Goal: Task Accomplishment & Management: Use online tool/utility

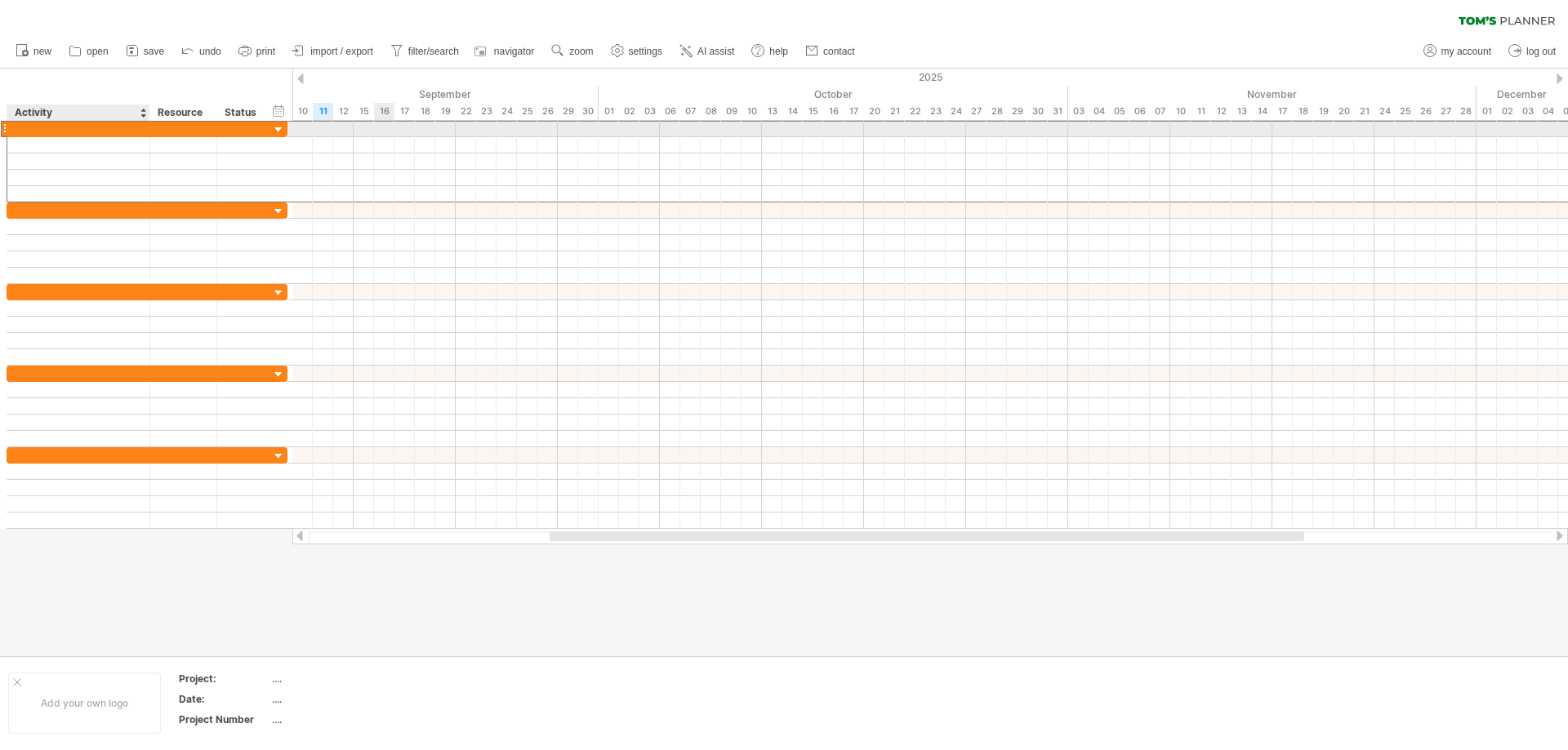
click at [97, 125] on div at bounding box center [78, 128] width 126 height 15
click at [100, 125] on input "text" at bounding box center [78, 128] width 126 height 15
click at [5, 129] on div at bounding box center [4, 128] width 7 height 17
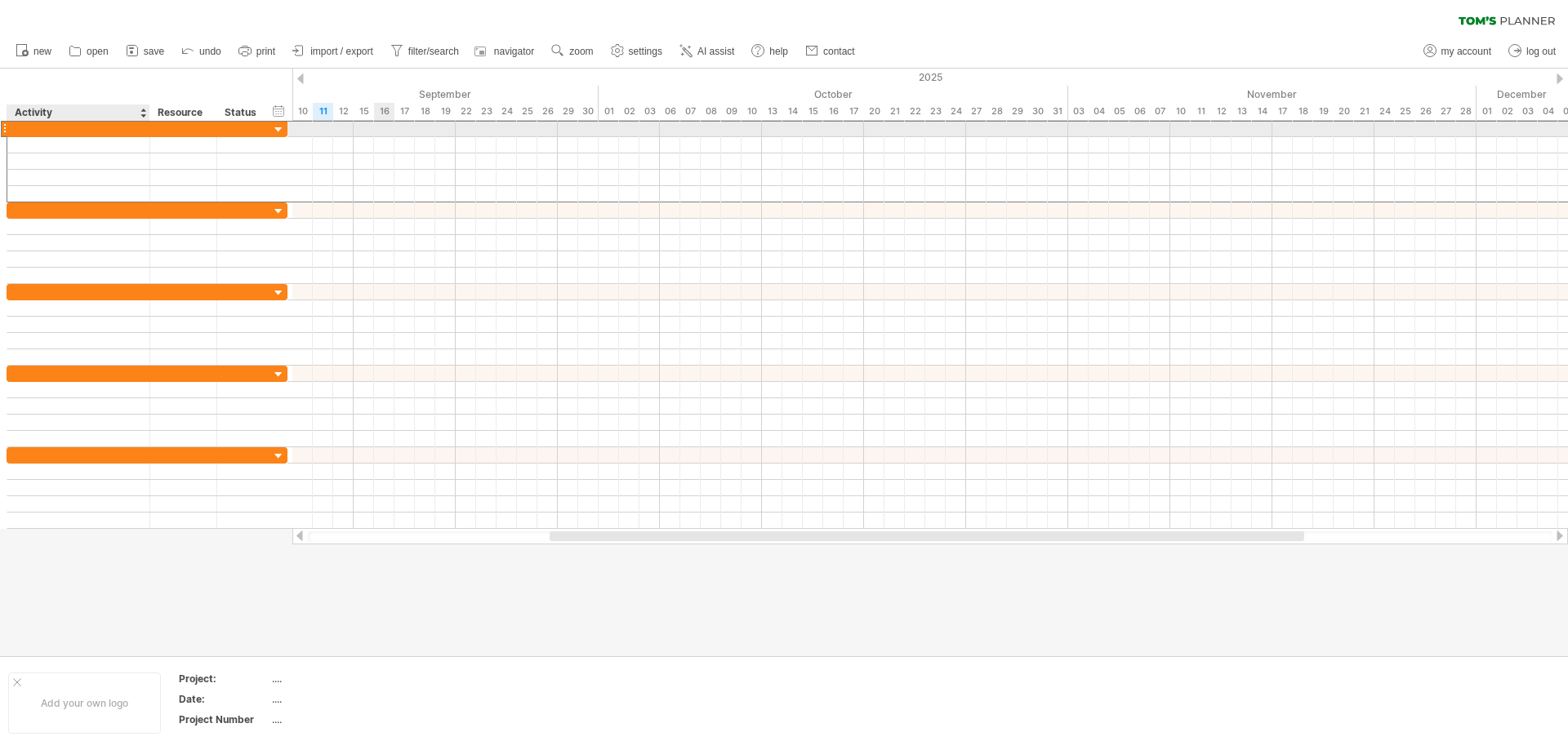
click at [102, 130] on div at bounding box center [78, 128] width 126 height 15
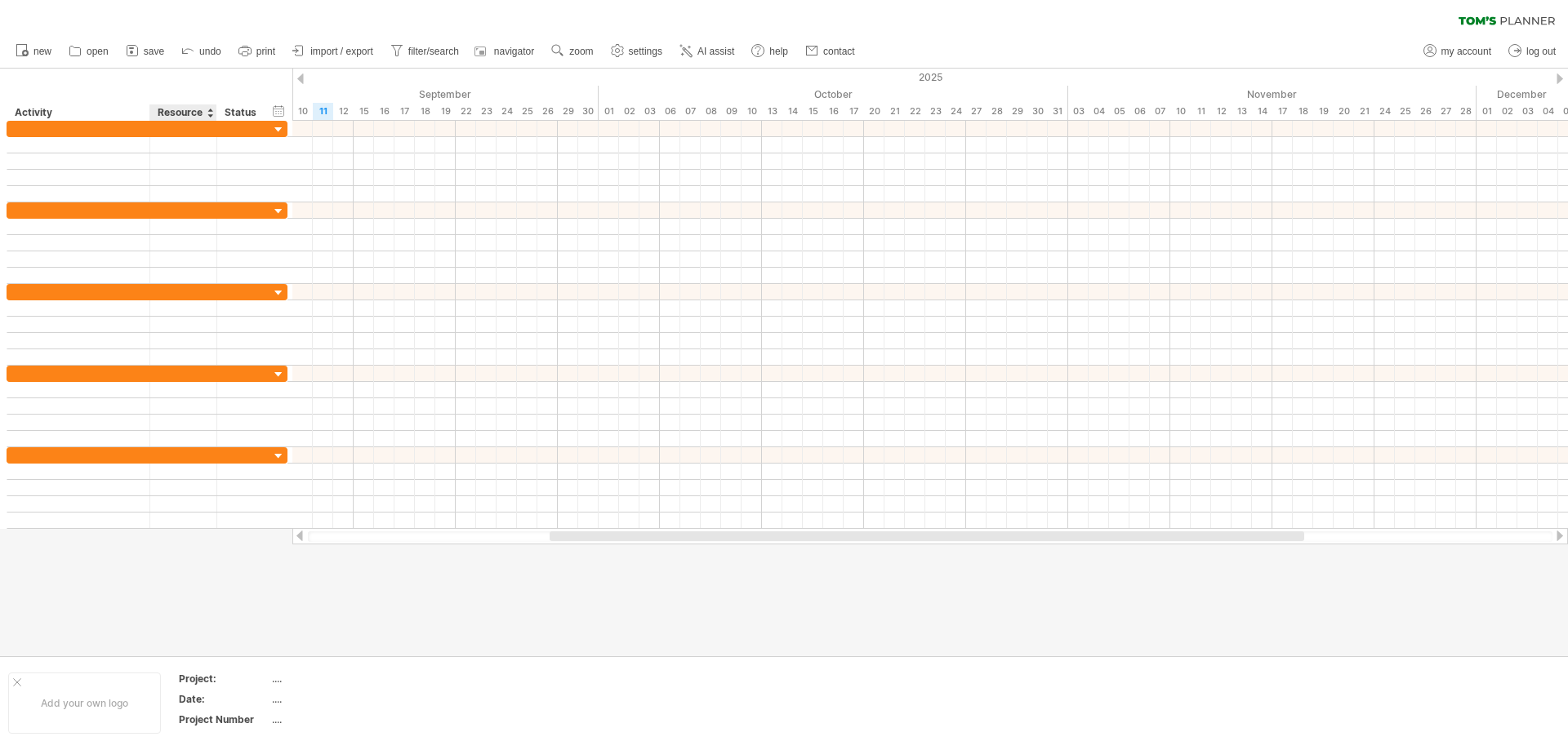
click at [197, 114] on div "Resource" at bounding box center [182, 112] width 50 height 16
click at [207, 115] on div at bounding box center [210, 112] width 7 height 16
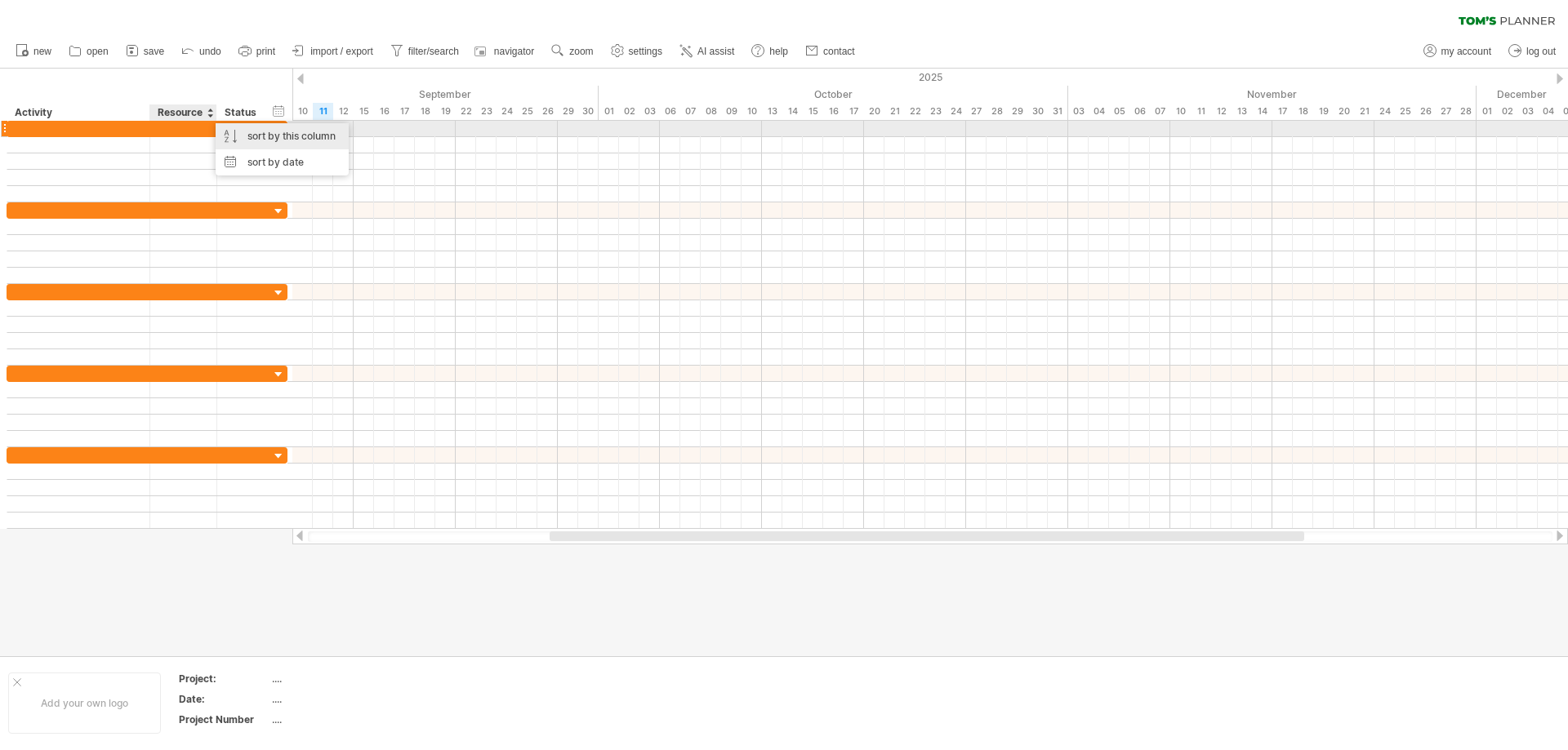
click at [276, 132] on div "sort by this column" at bounding box center [282, 136] width 133 height 26
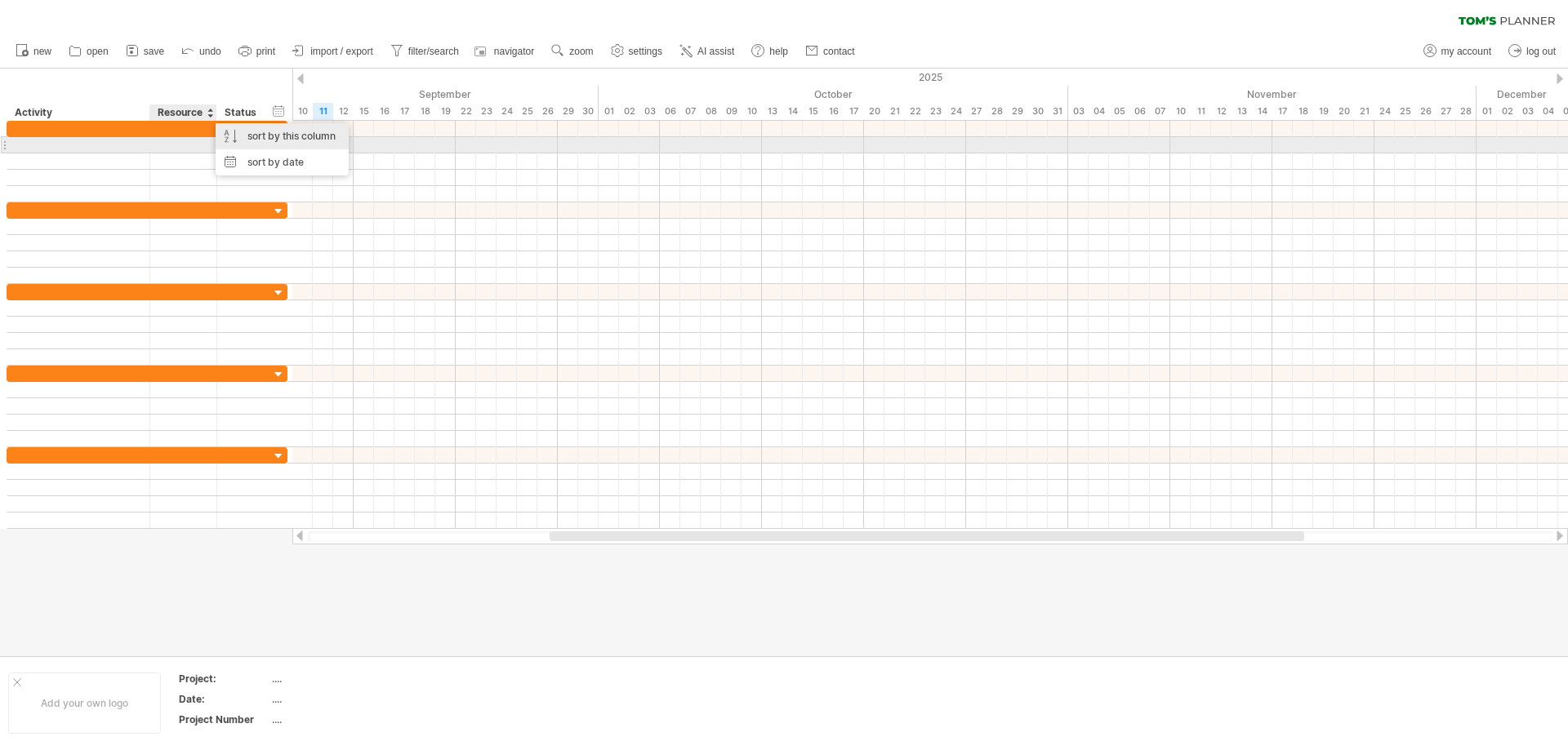
click at [273, 145] on div "sort by this column" at bounding box center [282, 136] width 133 height 26
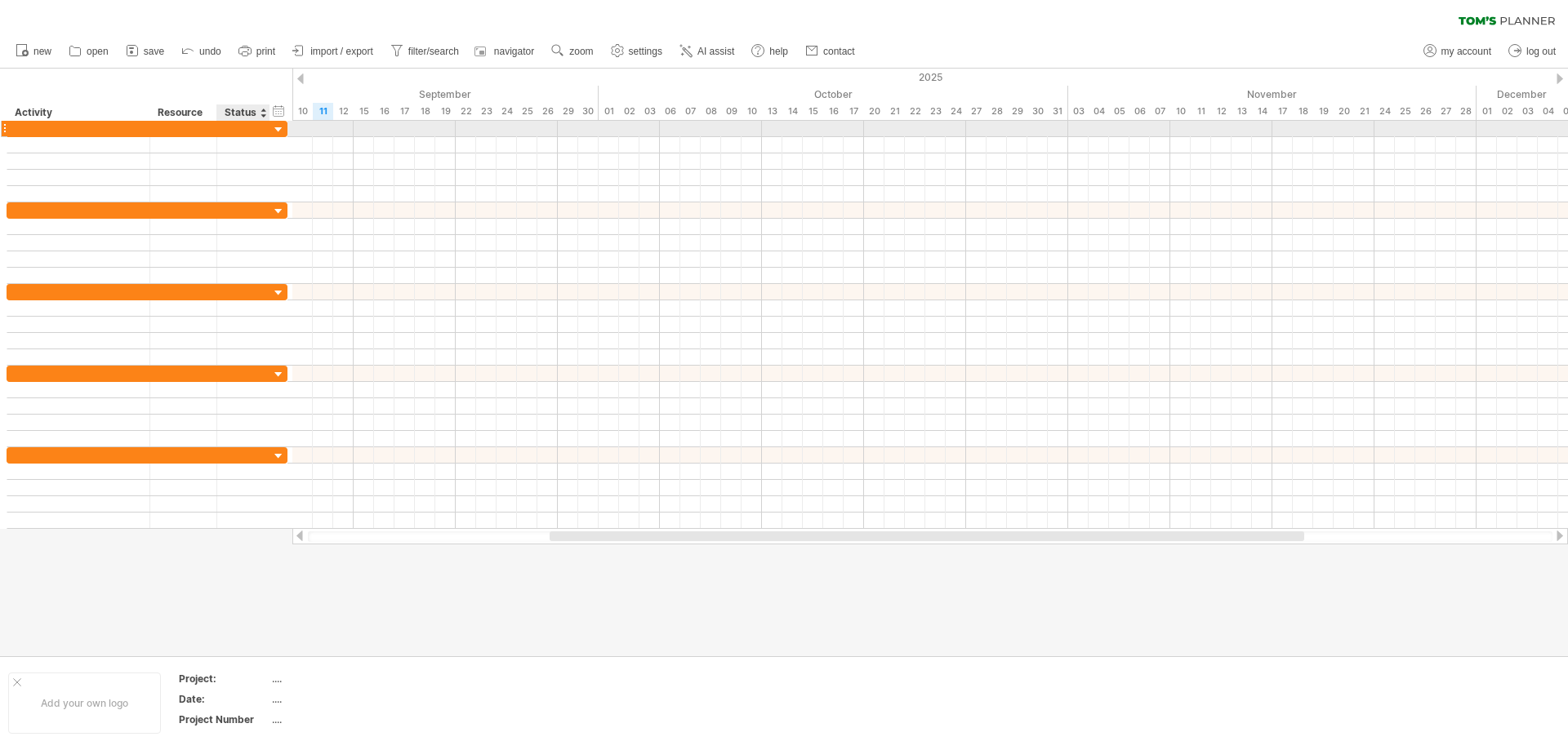
click at [281, 124] on div at bounding box center [279, 130] width 15 height 15
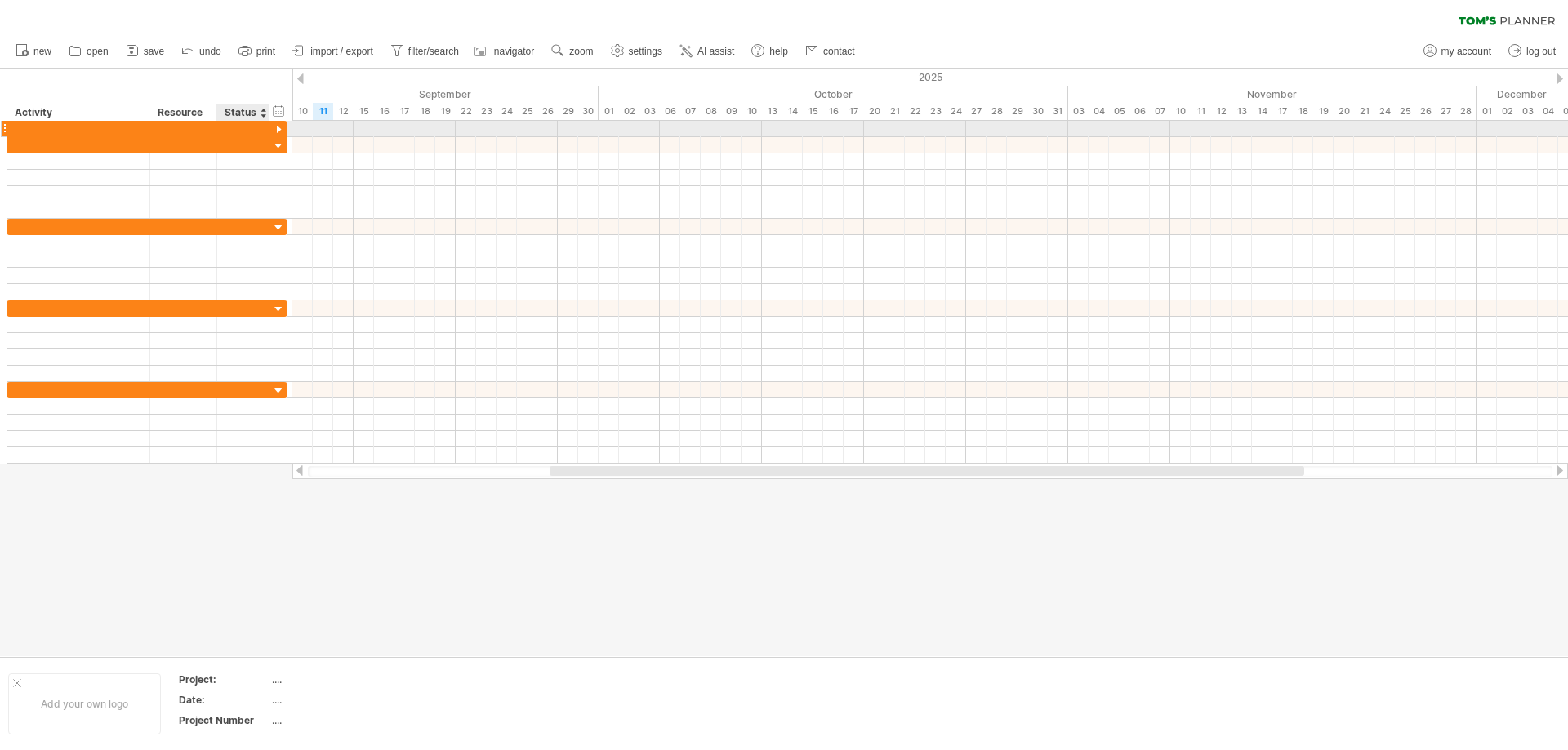
click at [279, 129] on div at bounding box center [279, 130] width 15 height 15
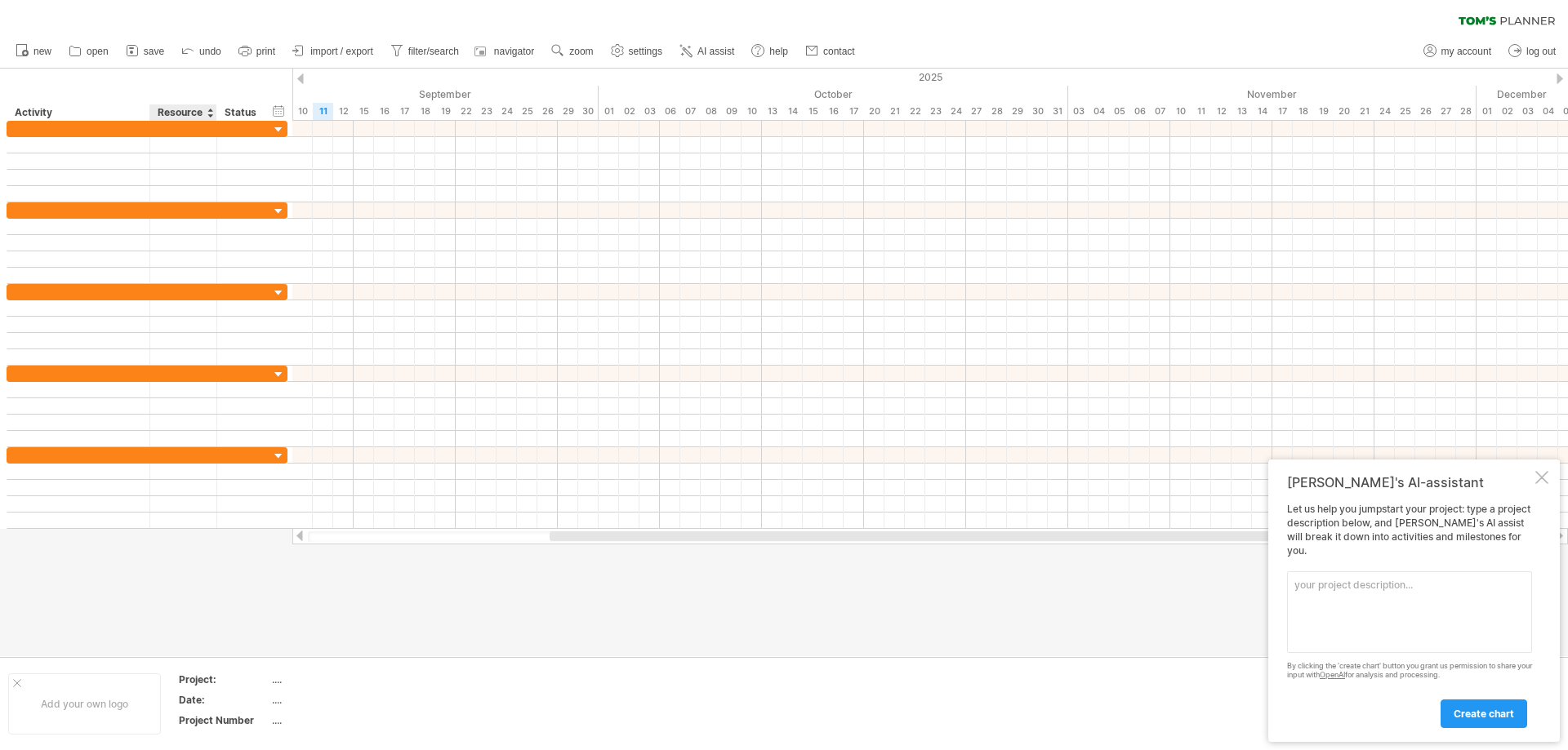
click at [191, 115] on div "Resource" at bounding box center [182, 112] width 50 height 16
click at [0, 0] on input "********" at bounding box center [0, 0] width 0 height 0
click at [191, 115] on input "********" at bounding box center [182, 112] width 50 height 16
click at [282, 110] on div "hide start/end/duration show start/end/duration" at bounding box center [279, 110] width 15 height 17
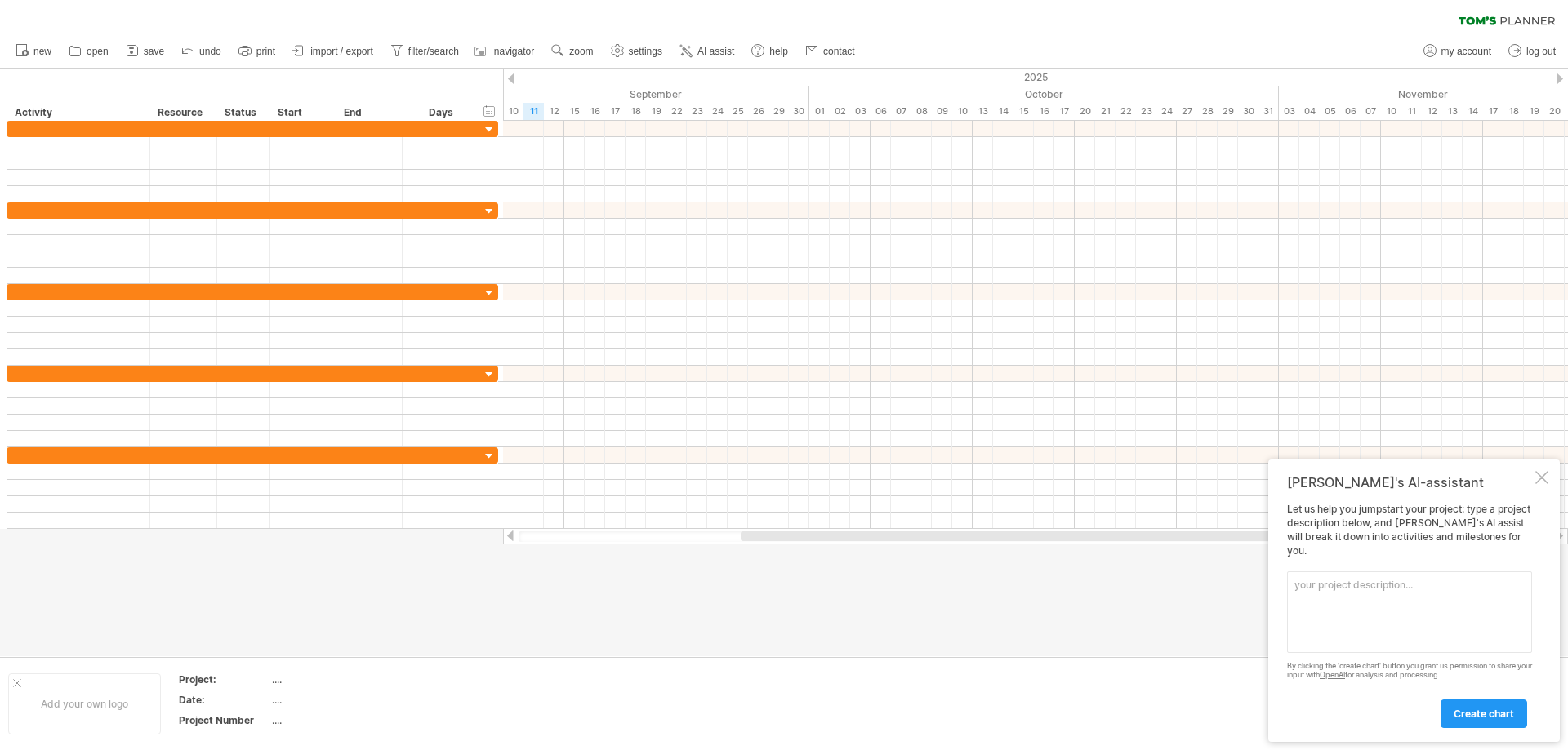
click at [514, 80] on div at bounding box center [511, 79] width 7 height 11
click at [775, 112] on div "01" at bounding box center [778, 111] width 20 height 17
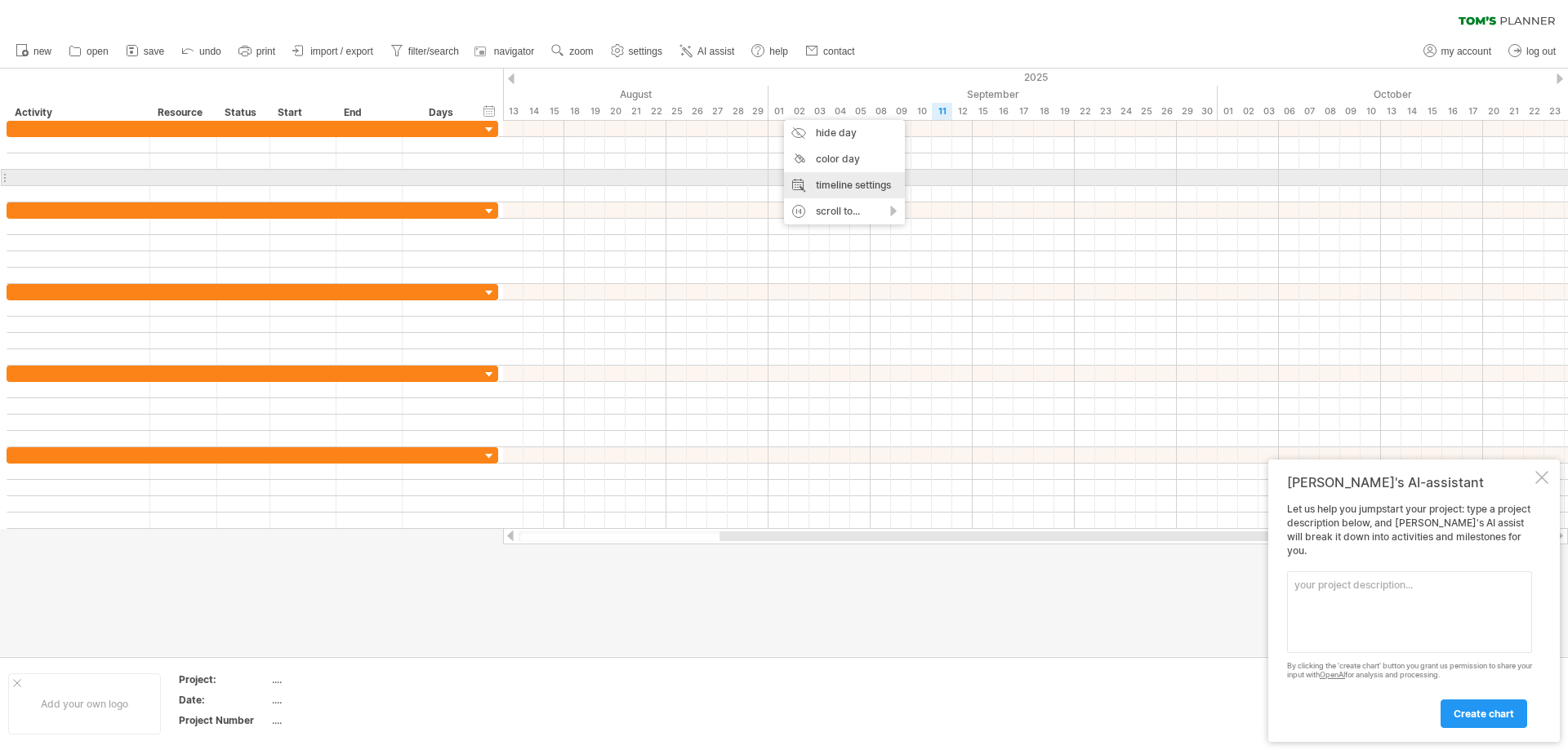
click at [874, 182] on div "timeline settings" at bounding box center [844, 185] width 121 height 26
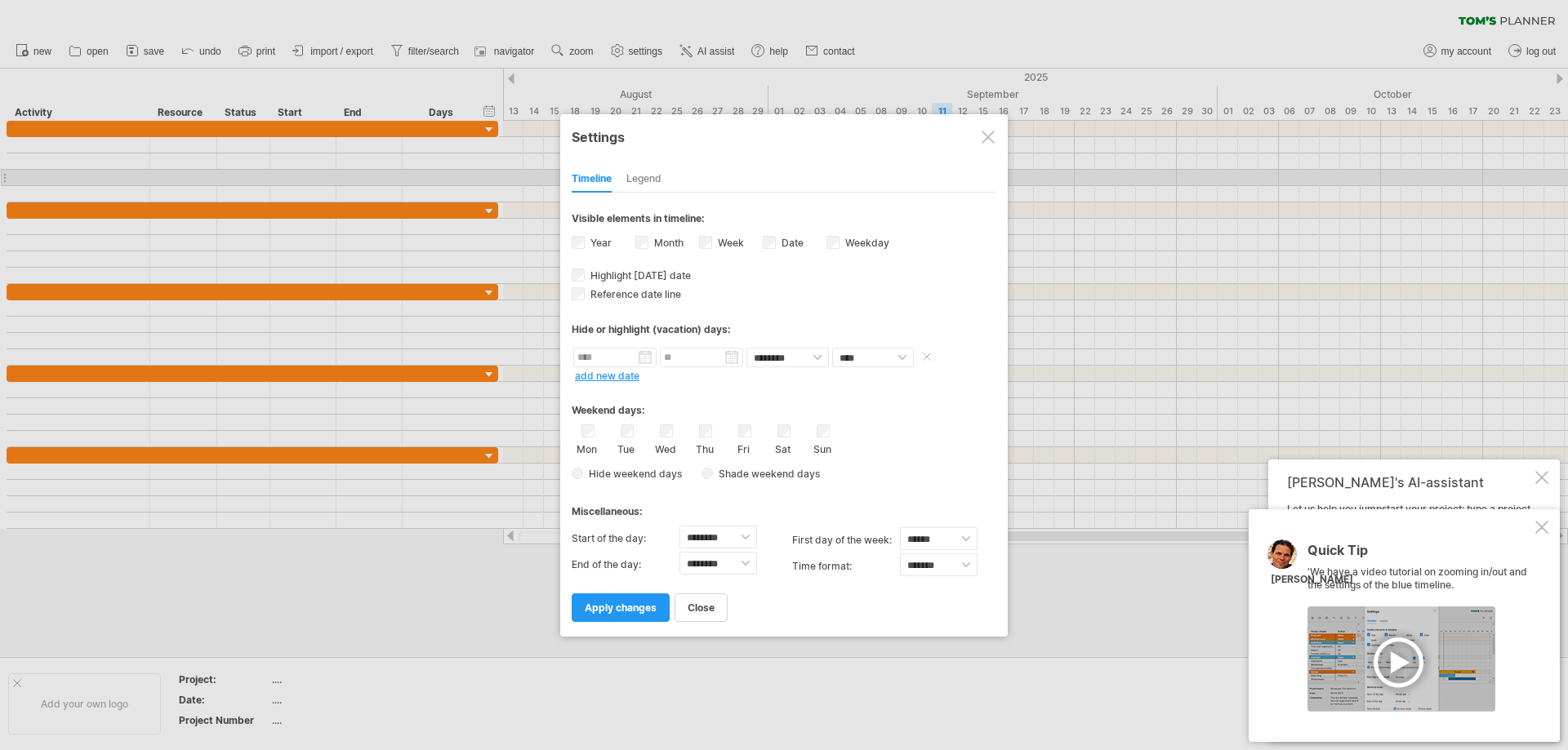
click at [634, 360] on input "text" at bounding box center [614, 357] width 83 height 19
click at [626, 421] on link "1" at bounding box center [623, 423] width 9 height 15
type input "********"
click at [731, 363] on input "********" at bounding box center [701, 357] width 83 height 19
click at [815, 377] on link "next" at bounding box center [815, 376] width 12 height 12
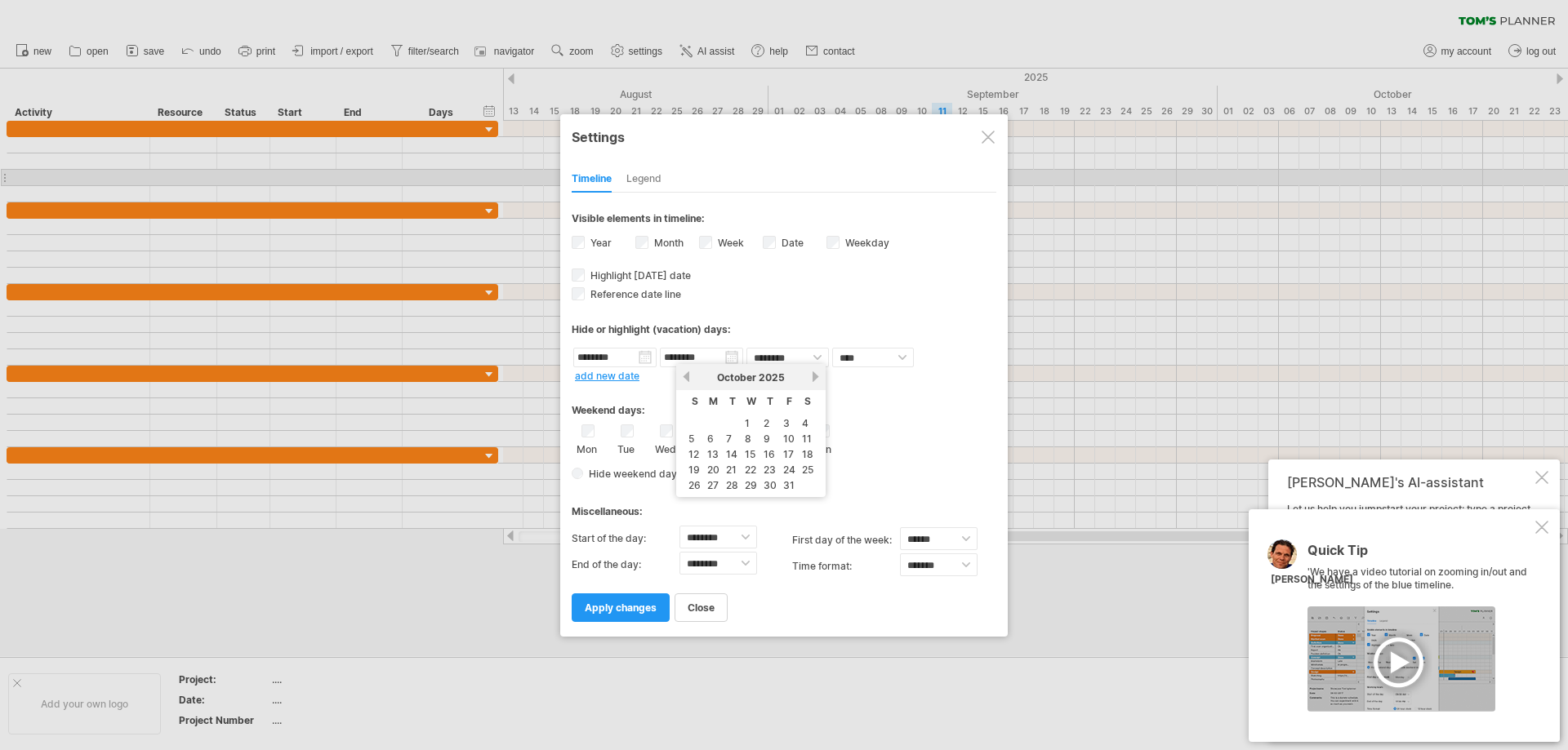
click at [815, 377] on link "next" at bounding box center [815, 376] width 12 height 12
click at [808, 443] on link "10" at bounding box center [806, 439] width 14 height 15
type input "********"
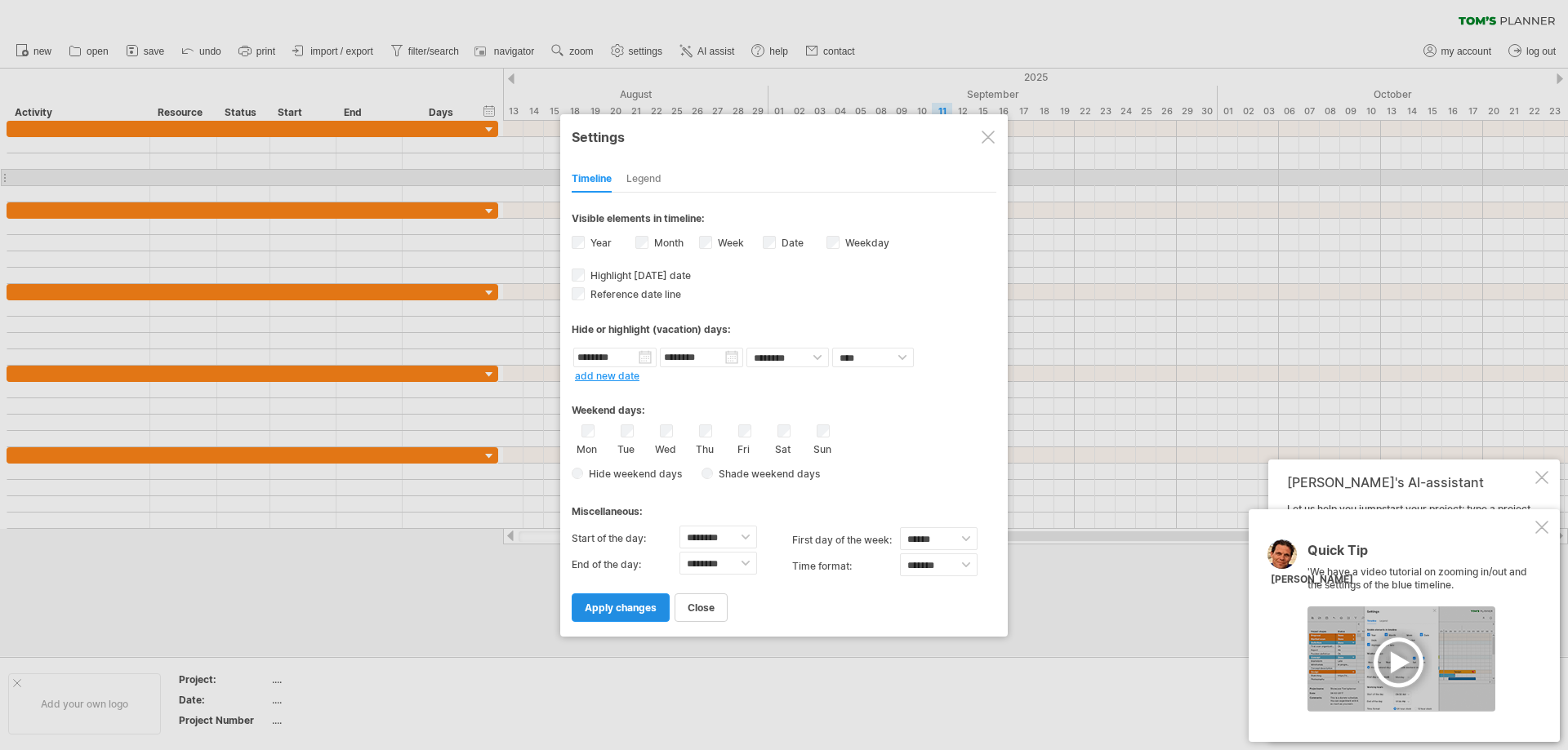
click at [651, 613] on span "apply changes" at bounding box center [620, 607] width 72 height 12
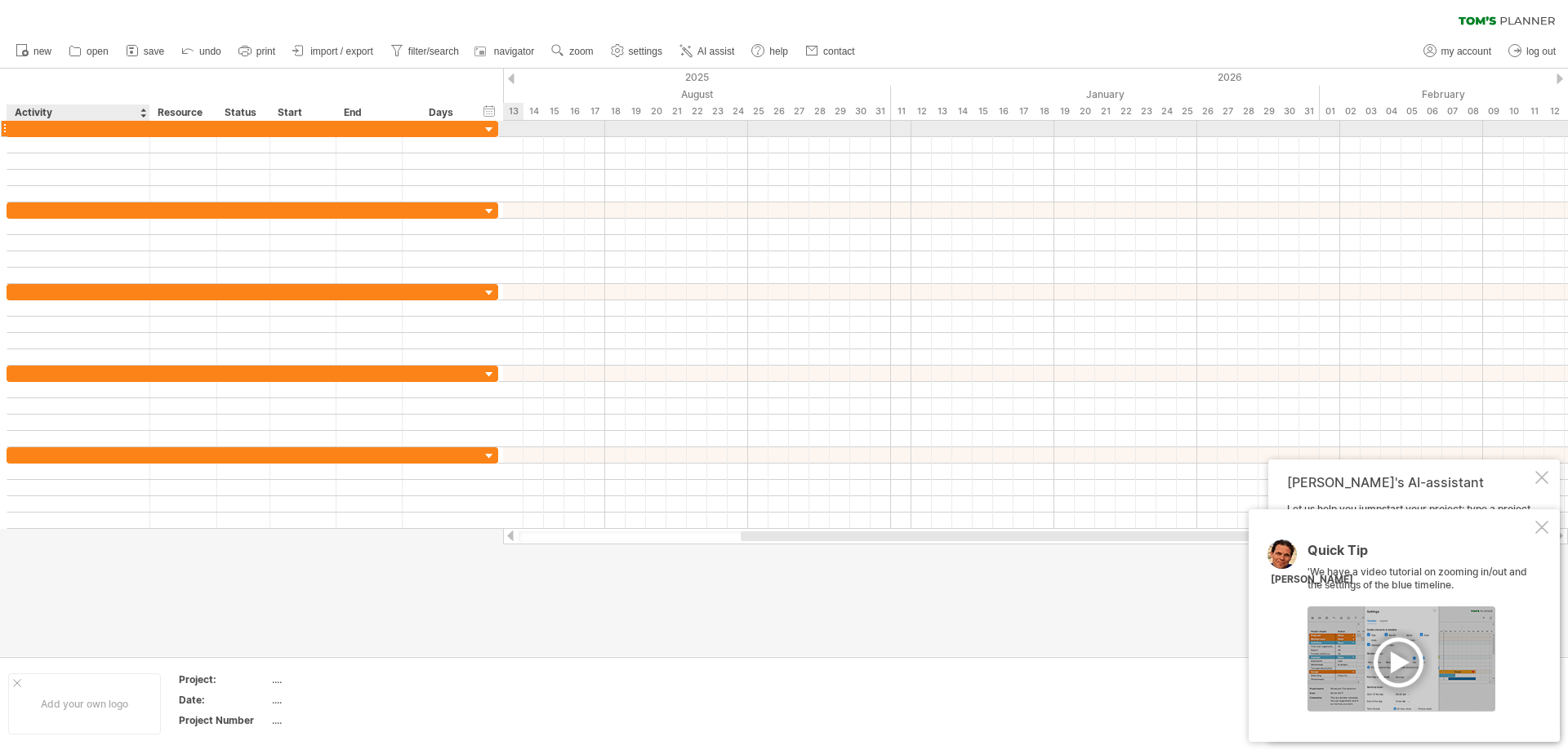
click at [81, 129] on div at bounding box center [78, 128] width 126 height 15
click at [81, 129] on input "text" at bounding box center [78, 128] width 126 height 15
